Goal: Find specific page/section: Find specific page/section

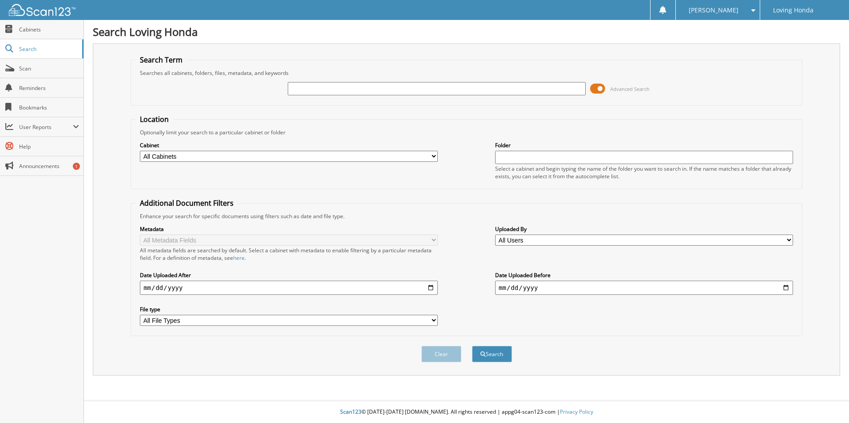
click at [370, 85] on input "text" at bounding box center [437, 88] width 298 height 13
type input "92169"
click at [472, 346] on button "Search" at bounding box center [492, 354] width 40 height 16
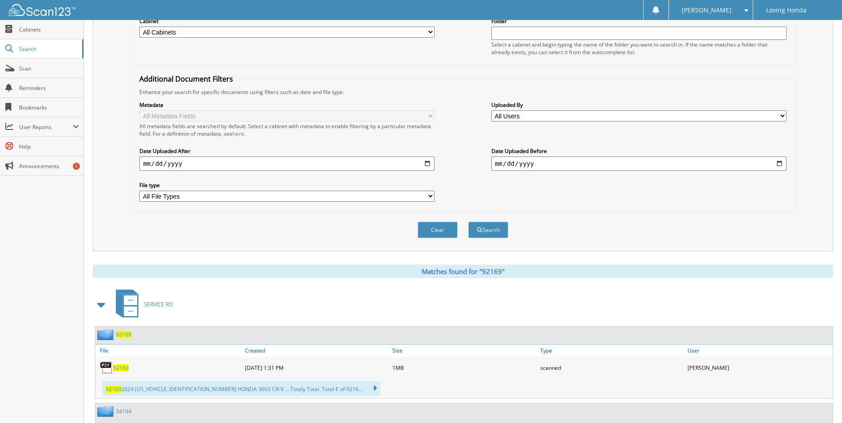
scroll to position [222, 0]
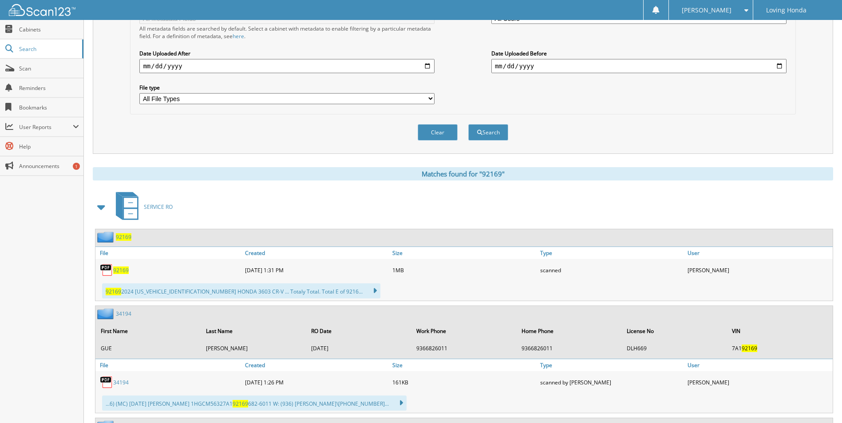
click at [124, 267] on span "92169" at bounding box center [121, 271] width 16 height 8
